Goal: Transaction & Acquisition: Download file/media

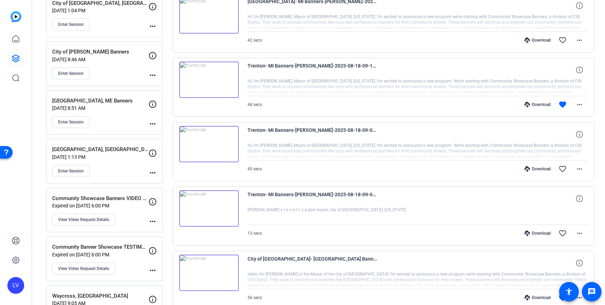
scroll to position [168, 0]
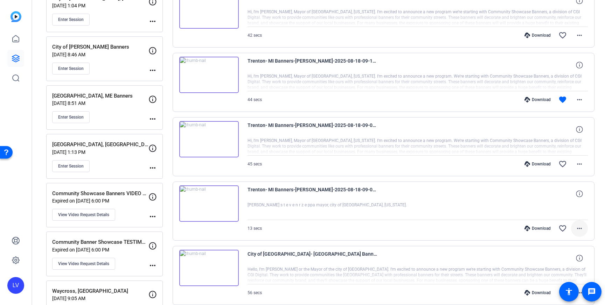
click at [578, 227] on mat-icon "more_horiz" at bounding box center [579, 228] width 8 height 8
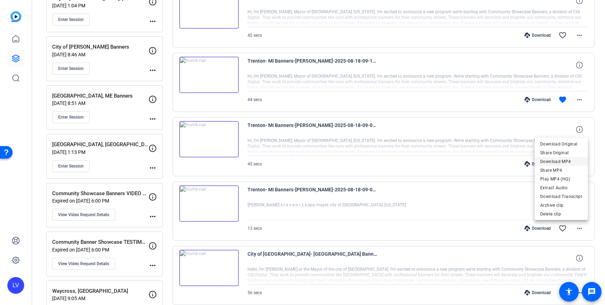
click at [566, 160] on span "Download MP4" at bounding box center [561, 161] width 42 height 8
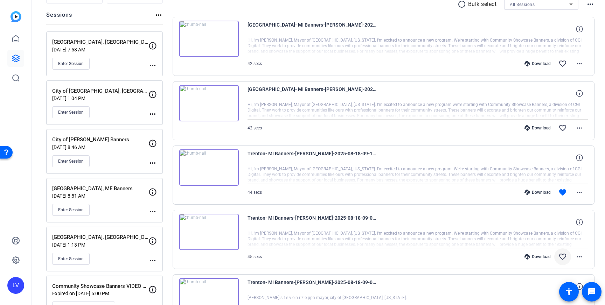
scroll to position [78, 0]
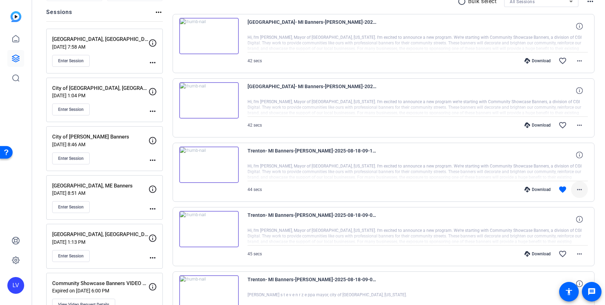
click at [582, 184] on span at bounding box center [579, 189] width 17 height 17
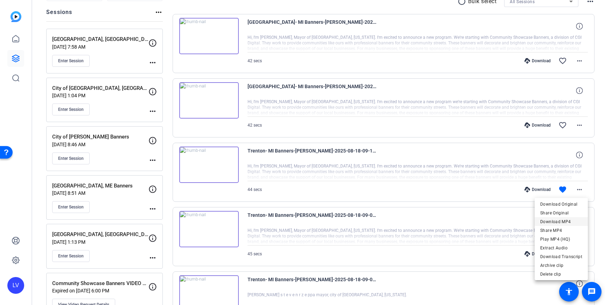
click at [573, 222] on span "Download MP4" at bounding box center [561, 222] width 42 height 8
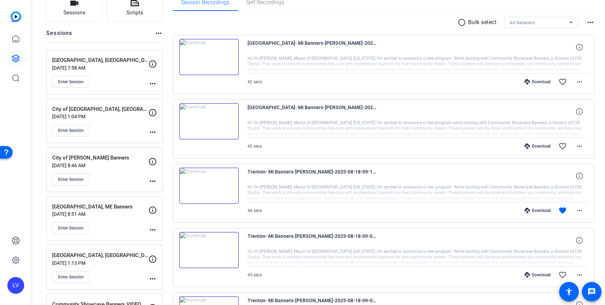
scroll to position [57, 0]
click at [582, 79] on mat-icon "more_horiz" at bounding box center [579, 81] width 8 height 8
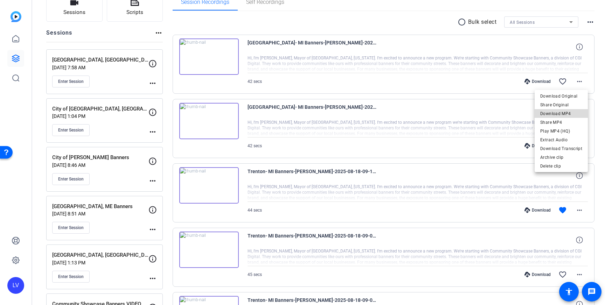
click at [571, 113] on span "Download MP4" at bounding box center [561, 113] width 42 height 8
